Goal: Task Accomplishment & Management: Complete application form

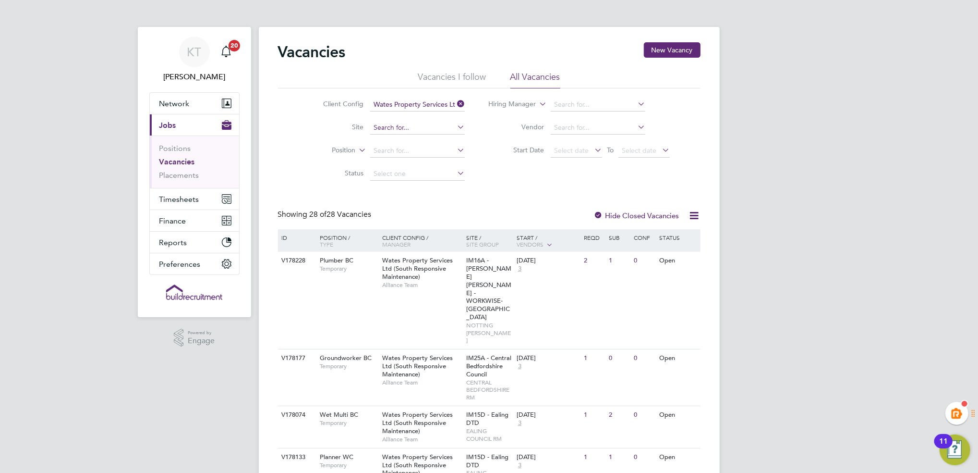
click at [416, 130] on input at bounding box center [417, 127] width 95 height 13
click at [311, 269] on div "V178228 Plumber BC Temporary Wates Property Services Ltd (South Responsive Main…" at bounding box center [489, 300] width 423 height 97
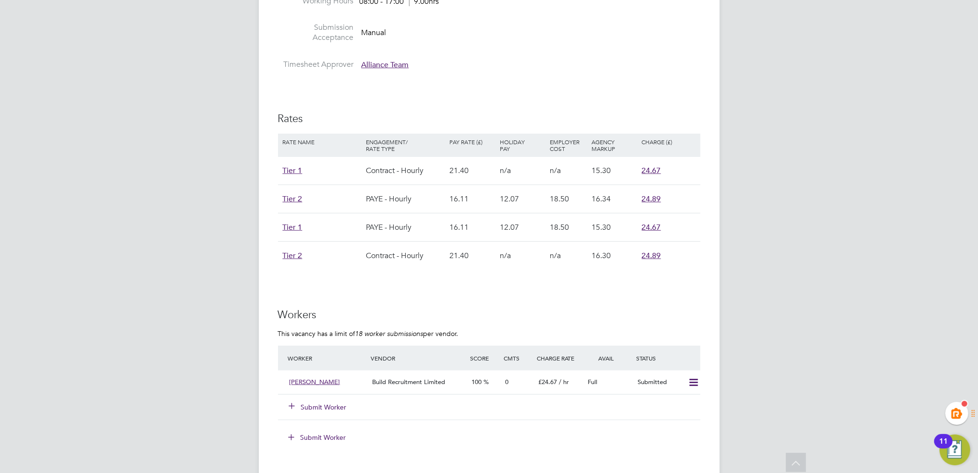
click at [311, 404] on button "Submit Worker" at bounding box center [319, 407] width 58 height 10
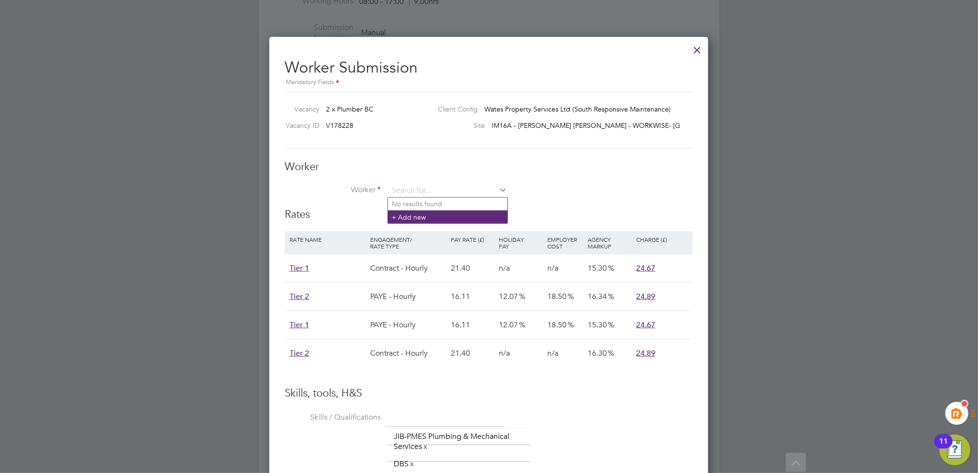
click at [408, 219] on li "+ Add new" at bounding box center [448, 216] width 120 height 13
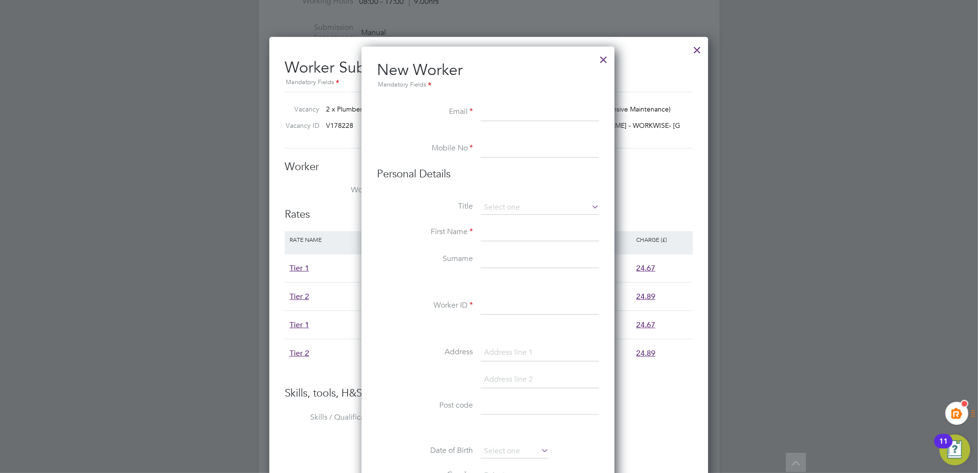
paste input "[EMAIL_ADDRESS][DOMAIN_NAME]"
type input "[EMAIL_ADDRESS][DOMAIN_NAME]"
click at [500, 151] on input at bounding box center [540, 148] width 119 height 17
paste input "[PHONE_NUMBER]"
type input "[PHONE_NUMBER]"
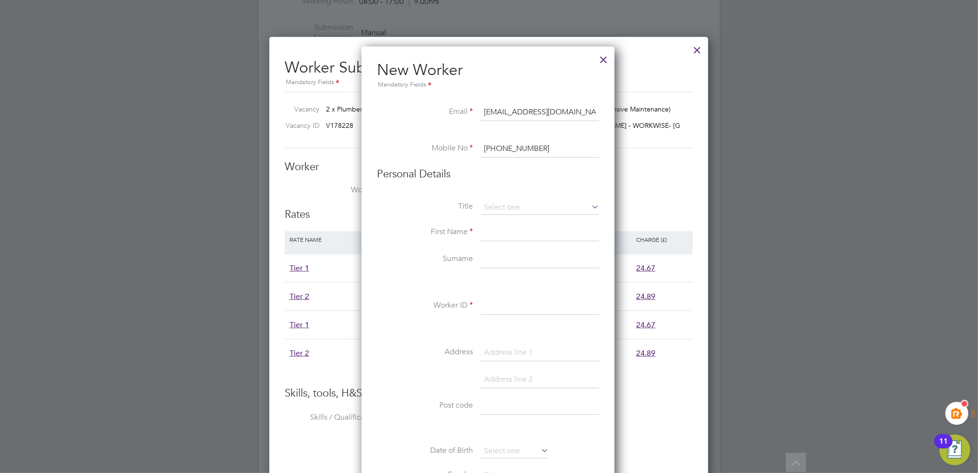
drag, startPoint x: 500, startPoint y: 200, endPoint x: 500, endPoint y: 213, distance: 13.0
click at [500, 201] on input at bounding box center [540, 207] width 119 height 14
click at [498, 217] on li "Mr" at bounding box center [540, 220] width 120 height 12
type input "Mr"
click at [500, 228] on input at bounding box center [540, 232] width 119 height 17
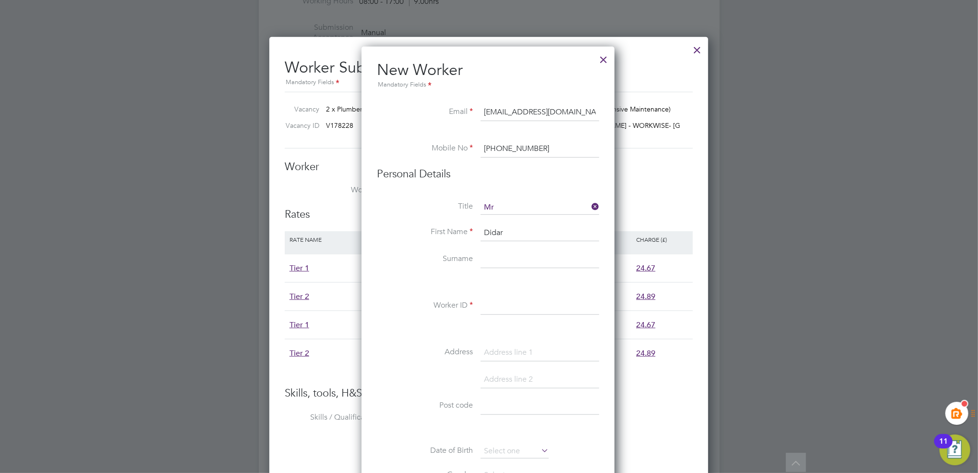
type input "Didar"
type input "Ahmed"
paste input "306907"
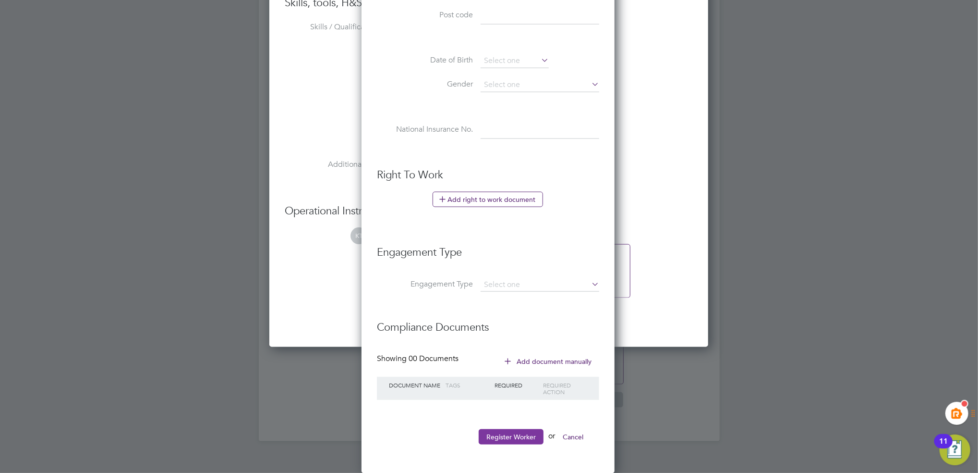
type input "306907"
click at [517, 429] on button "Register Worker" at bounding box center [511, 436] width 65 height 15
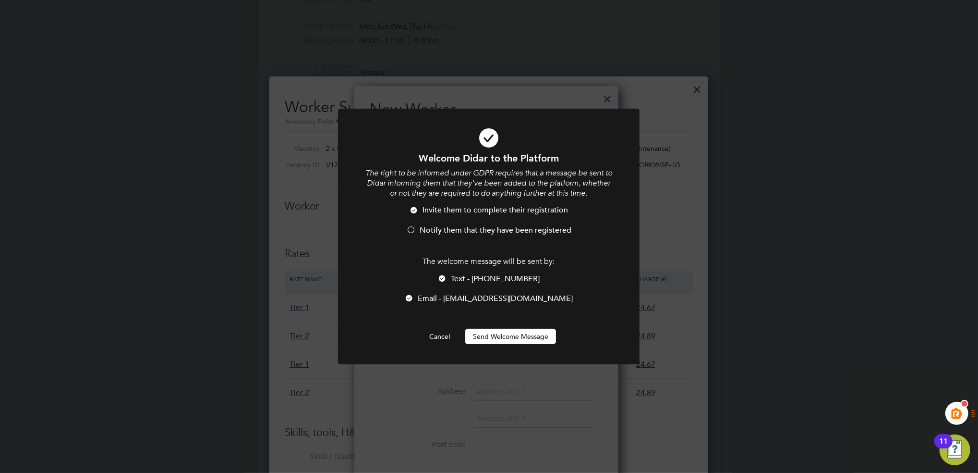
click at [501, 339] on button "Send Welcome Message" at bounding box center [510, 336] width 91 height 15
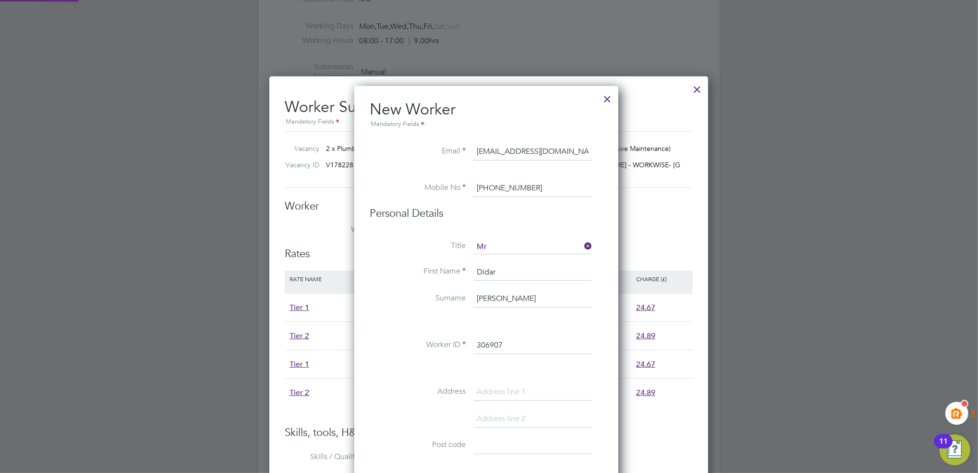
type input "[PERSON_NAME] (306907)"
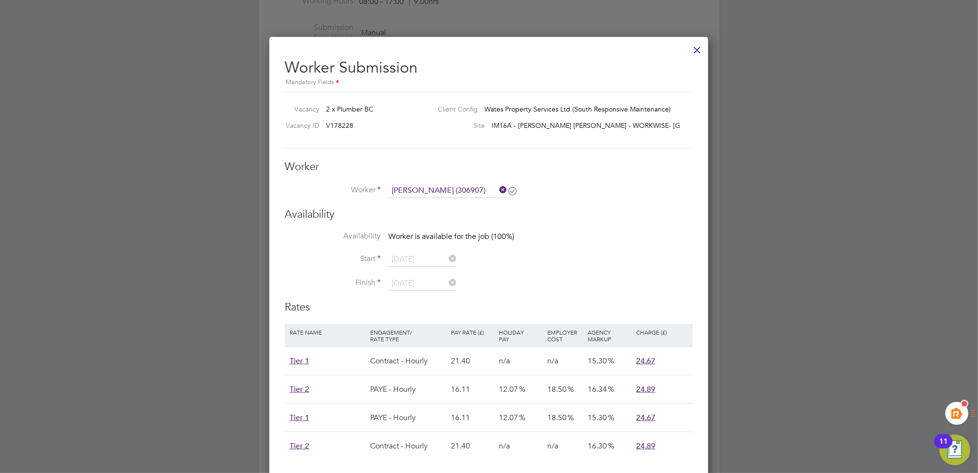
click at [498, 187] on icon at bounding box center [498, 189] width 0 height 13
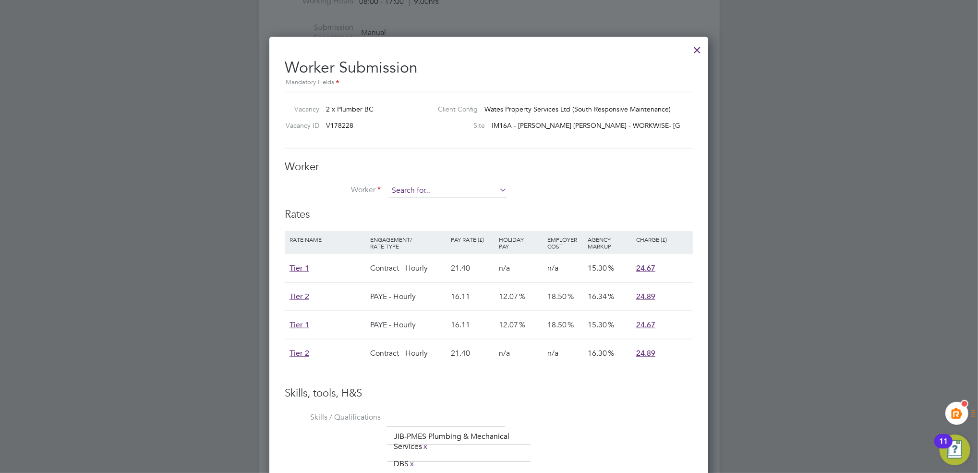
click at [454, 191] on input at bounding box center [448, 190] width 119 height 14
paste input "306907"
click at [416, 206] on li "Didar Ahmed ( 306907 )" at bounding box center [448, 203] width 120 height 13
type input "[PERSON_NAME] (306907)"
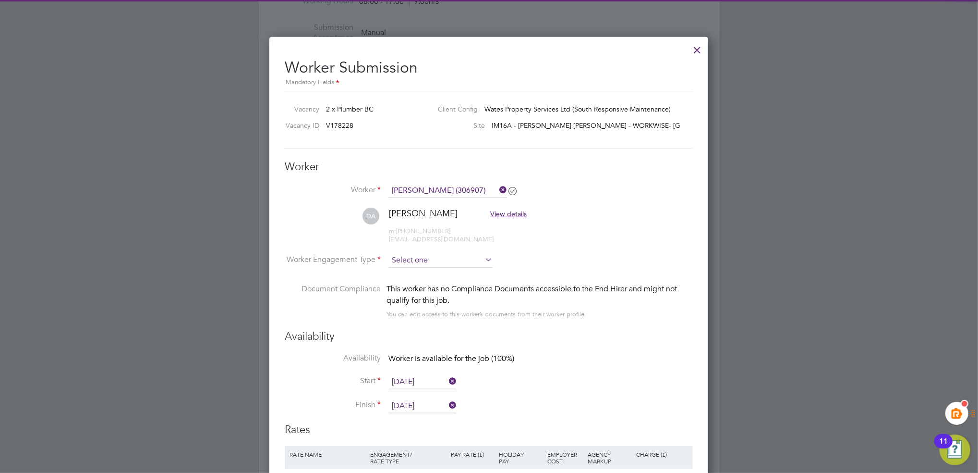
click at [417, 259] on input at bounding box center [441, 260] width 104 height 14
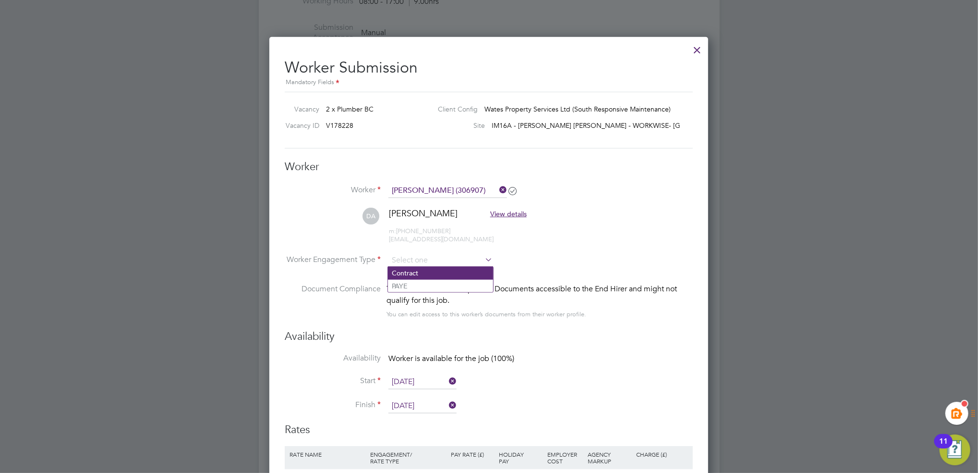
click at [419, 271] on li "Contract" at bounding box center [440, 273] width 105 height 12
type input "Contract"
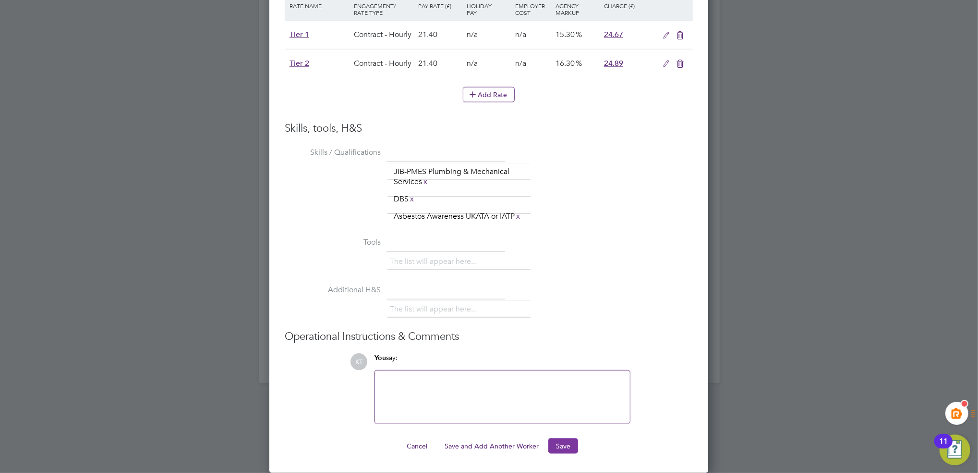
click at [559, 450] on button "Save" at bounding box center [563, 445] width 30 height 15
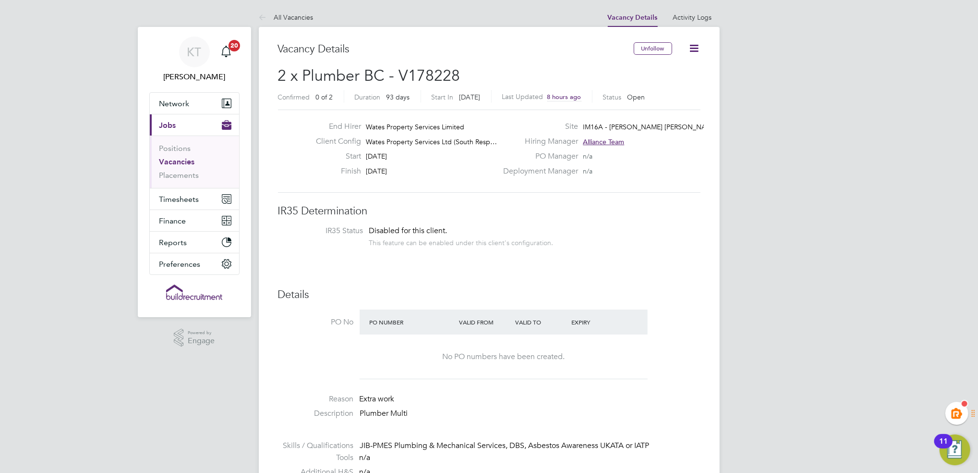
click at [175, 164] on link "Vacancies" at bounding box center [177, 161] width 36 height 9
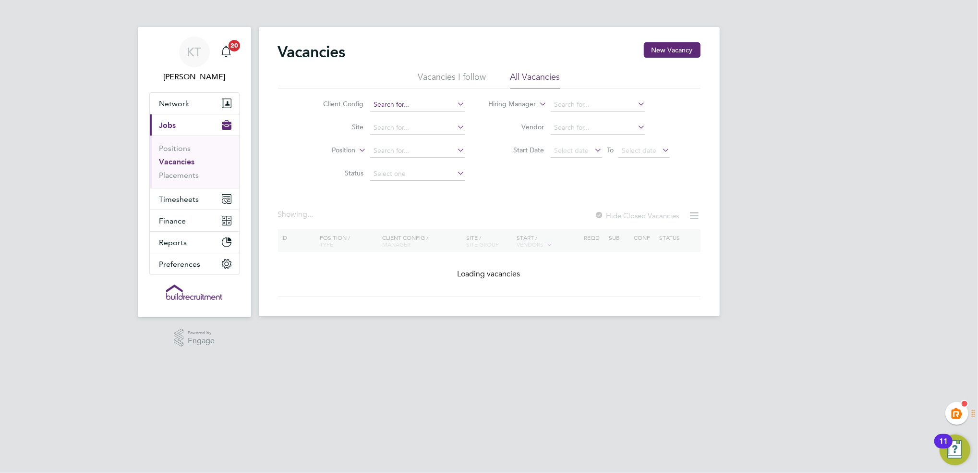
click at [381, 103] on input at bounding box center [417, 104] width 95 height 13
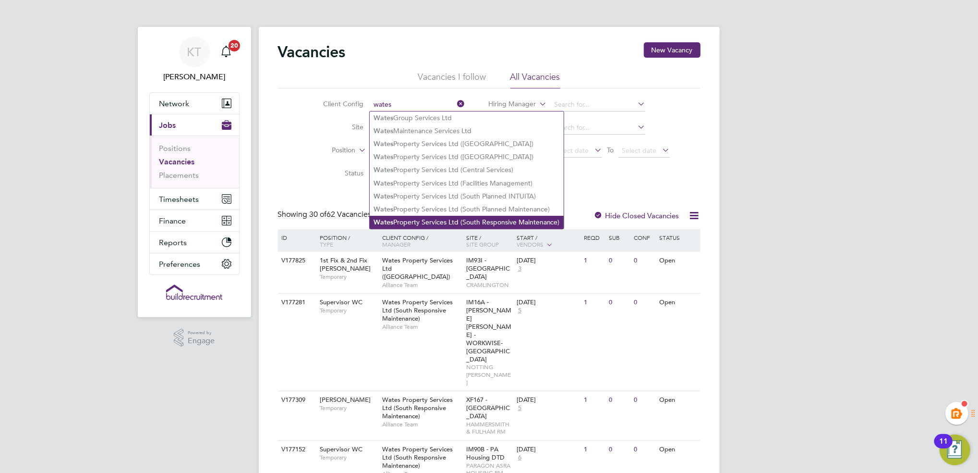
click at [438, 221] on li "Wates Property Services Ltd (South Responsive Maintenance)" at bounding box center [467, 222] width 194 height 13
type input "Wates Property Services Ltd (South Responsive Maintenance)"
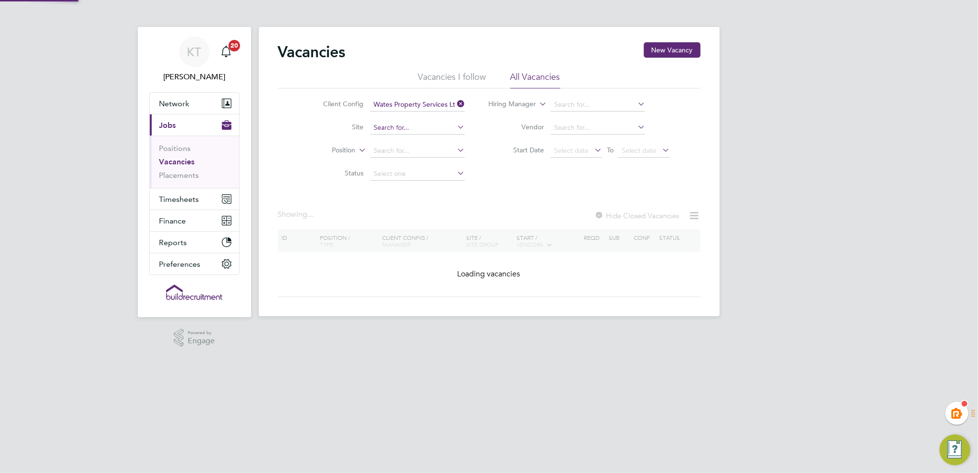
click at [404, 123] on input at bounding box center [417, 127] width 95 height 13
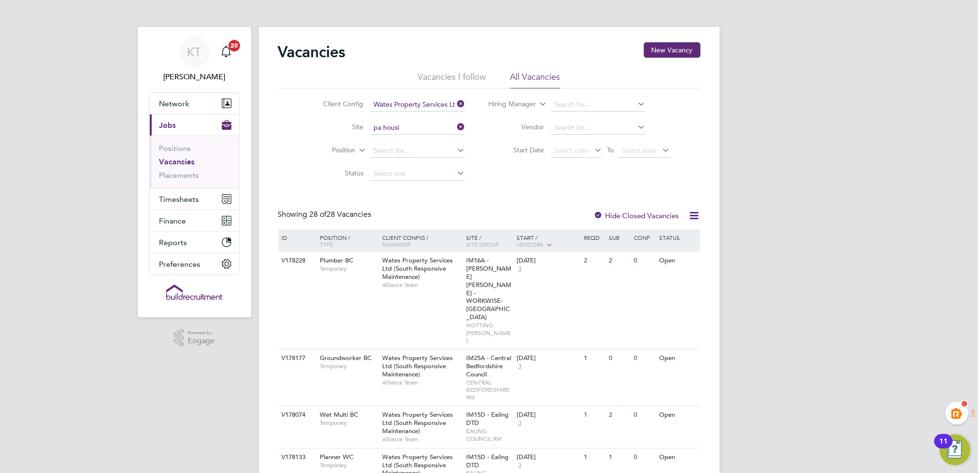
click at [412, 143] on b "Housi" at bounding box center [417, 141] width 18 height 8
type input "IM90B - PA Housing DTD"
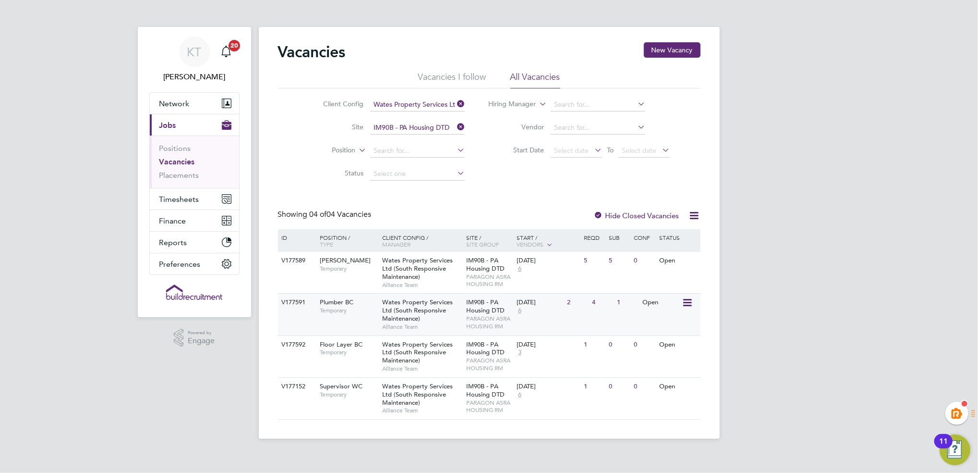
click at [332, 305] on span "Plumber BC" at bounding box center [337, 302] width 34 height 8
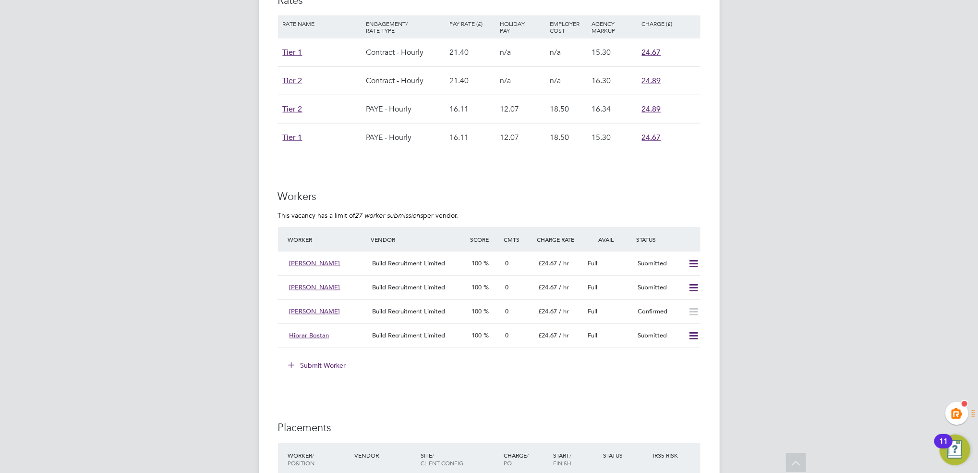
click at [328, 359] on button "Submit Worker" at bounding box center [318, 364] width 72 height 15
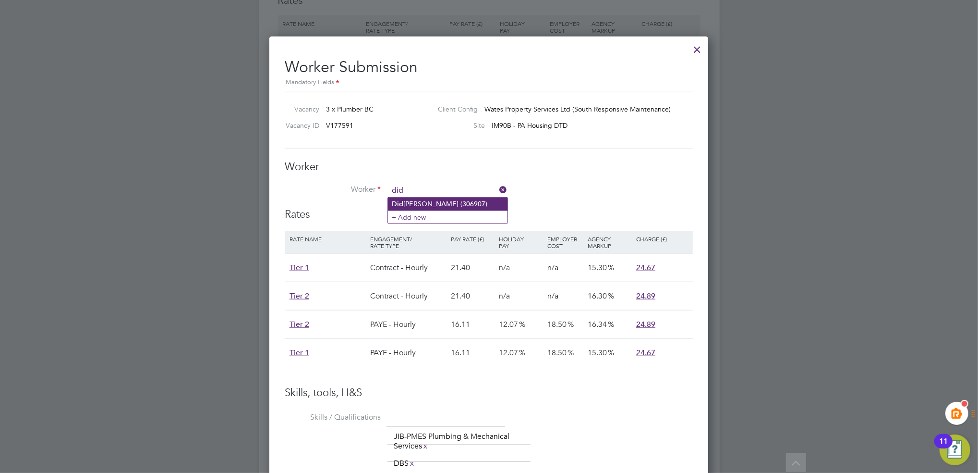
click at [432, 204] on li "Did [PERSON_NAME] (306907)" at bounding box center [448, 203] width 120 height 13
type input "[PERSON_NAME] (306907)"
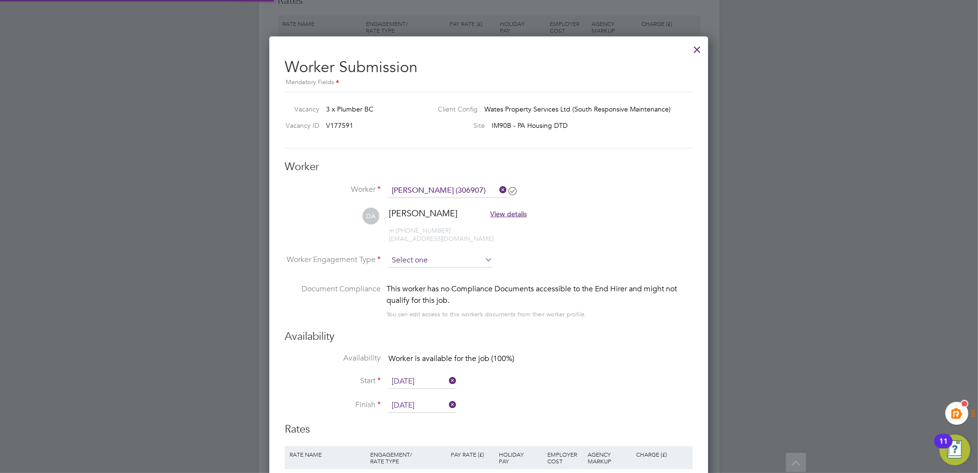
click at [419, 255] on input at bounding box center [441, 260] width 104 height 14
click at [423, 268] on li "Contract" at bounding box center [440, 273] width 105 height 12
type input "Contract"
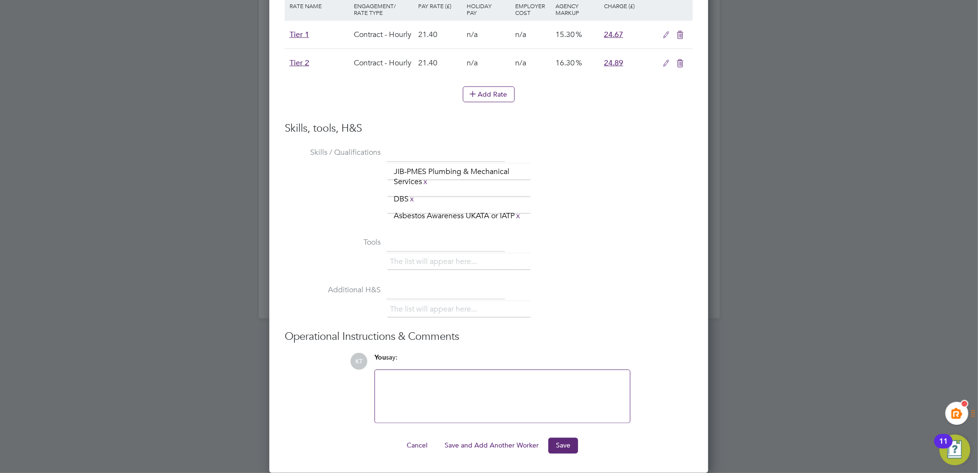
click at [557, 438] on ng-form "Worker Worker [PERSON_NAME] (306907) DA [PERSON_NAME] View details m: [PHONE_NU…" at bounding box center [489, 83] width 408 height 742
click at [559, 445] on button "Save" at bounding box center [563, 445] width 30 height 15
